Goal: Information Seeking & Learning: Learn about a topic

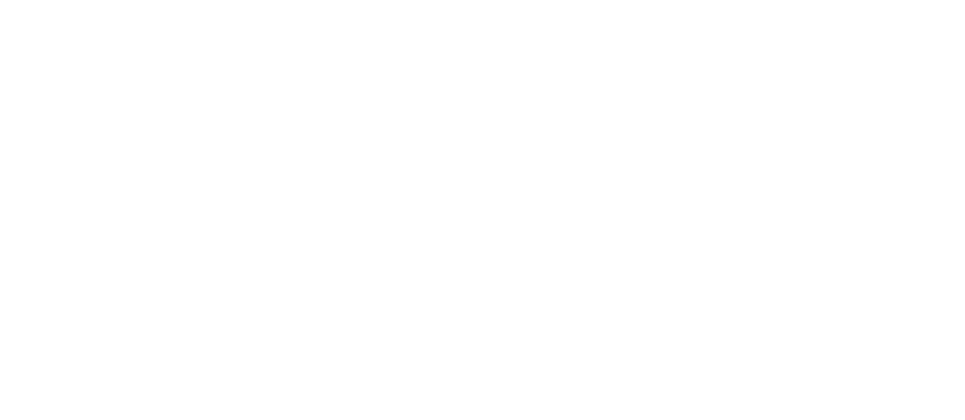
scroll to position [2913, 0]
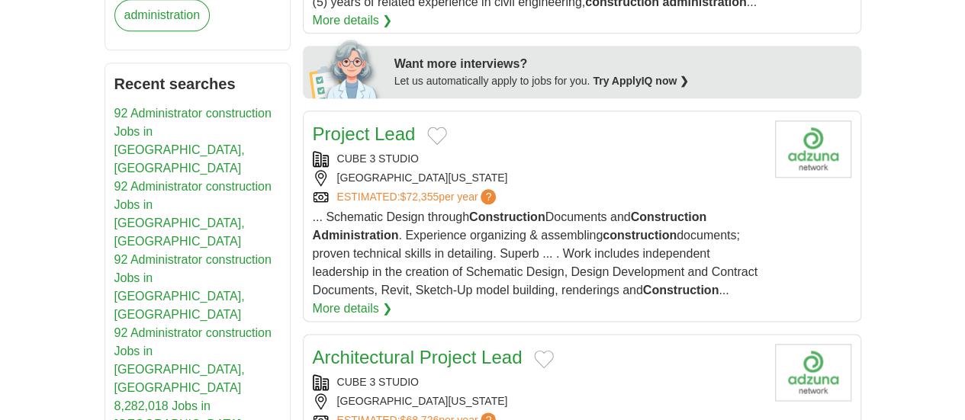
scroll to position [846, 0]
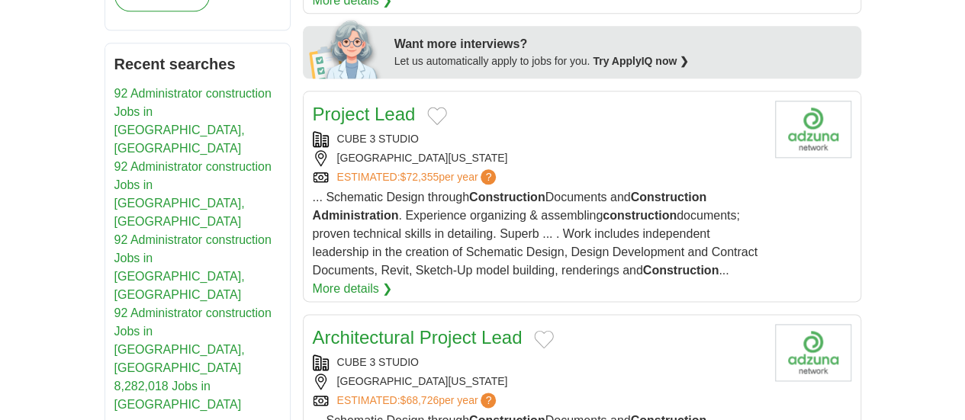
drag, startPoint x: 959, startPoint y: 194, endPoint x: 959, endPoint y: 246, distance: 51.1
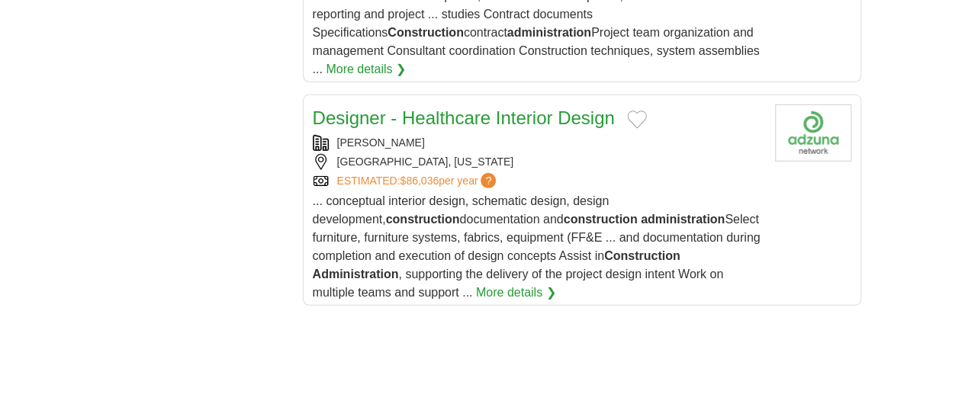
scroll to position [2214, 0]
